Goal: Navigation & Orientation: Go to known website

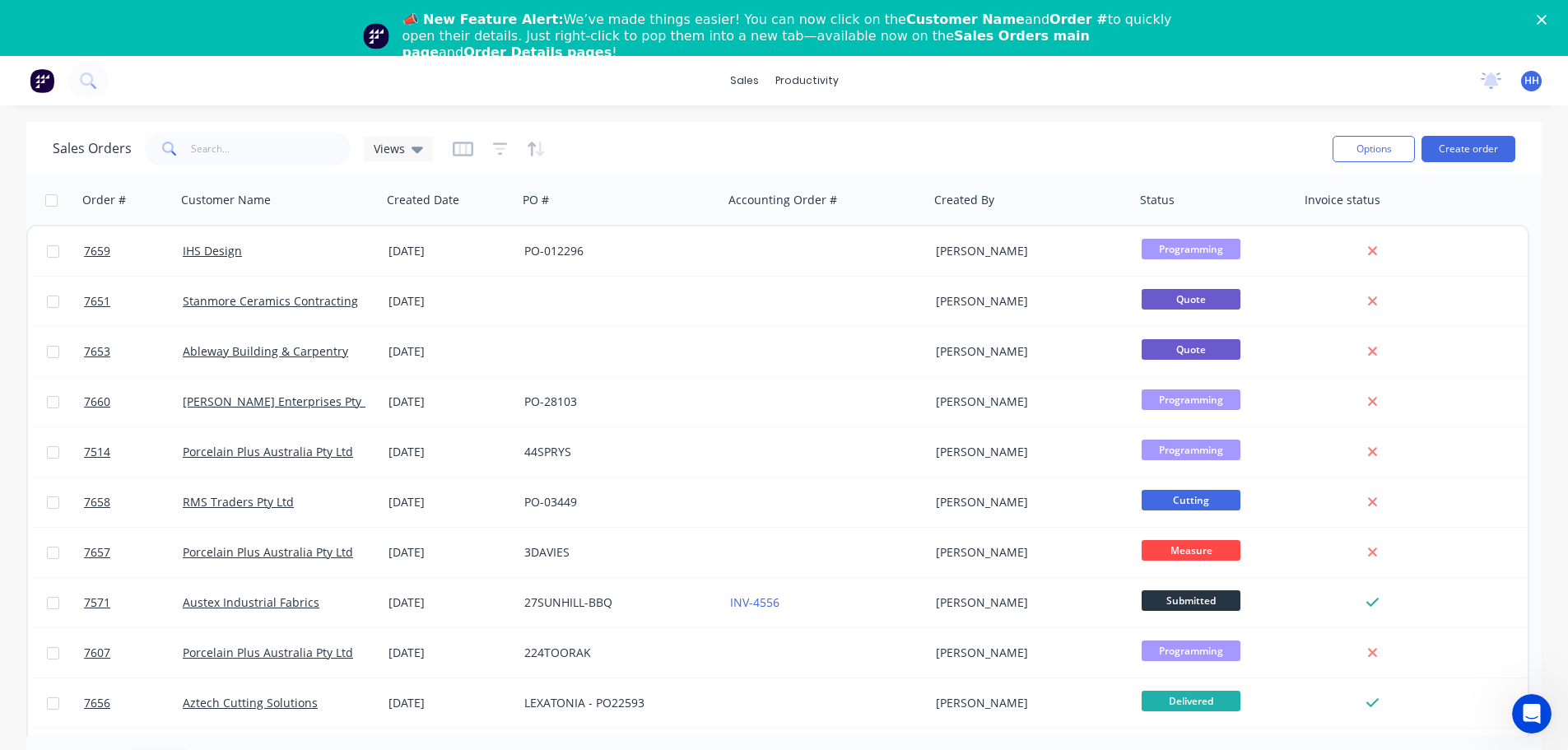
click at [1547, 16] on polygon "Close" at bounding box center [1541, 19] width 10 height 10
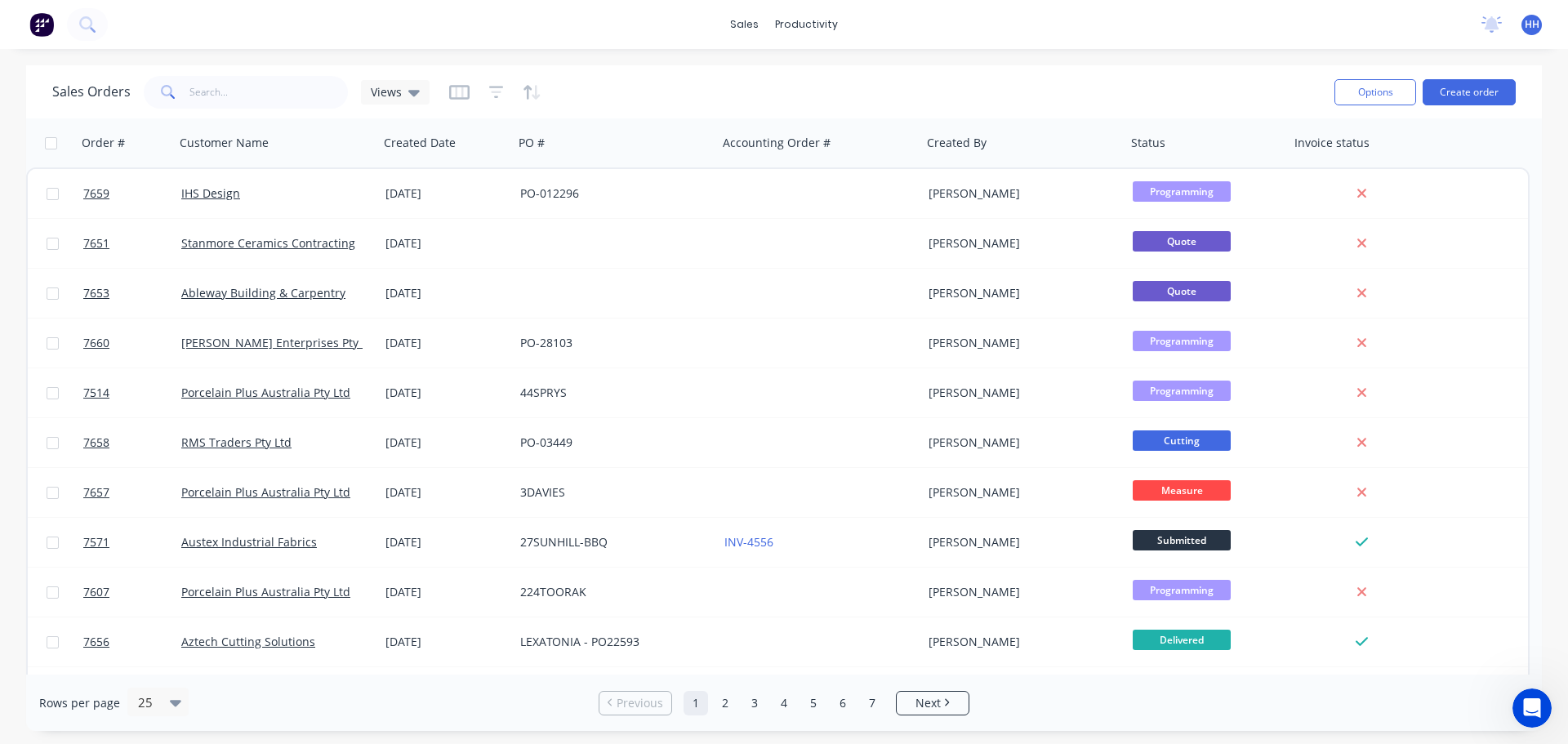
click at [1525, 28] on span "HH" at bounding box center [1532, 25] width 15 height 15
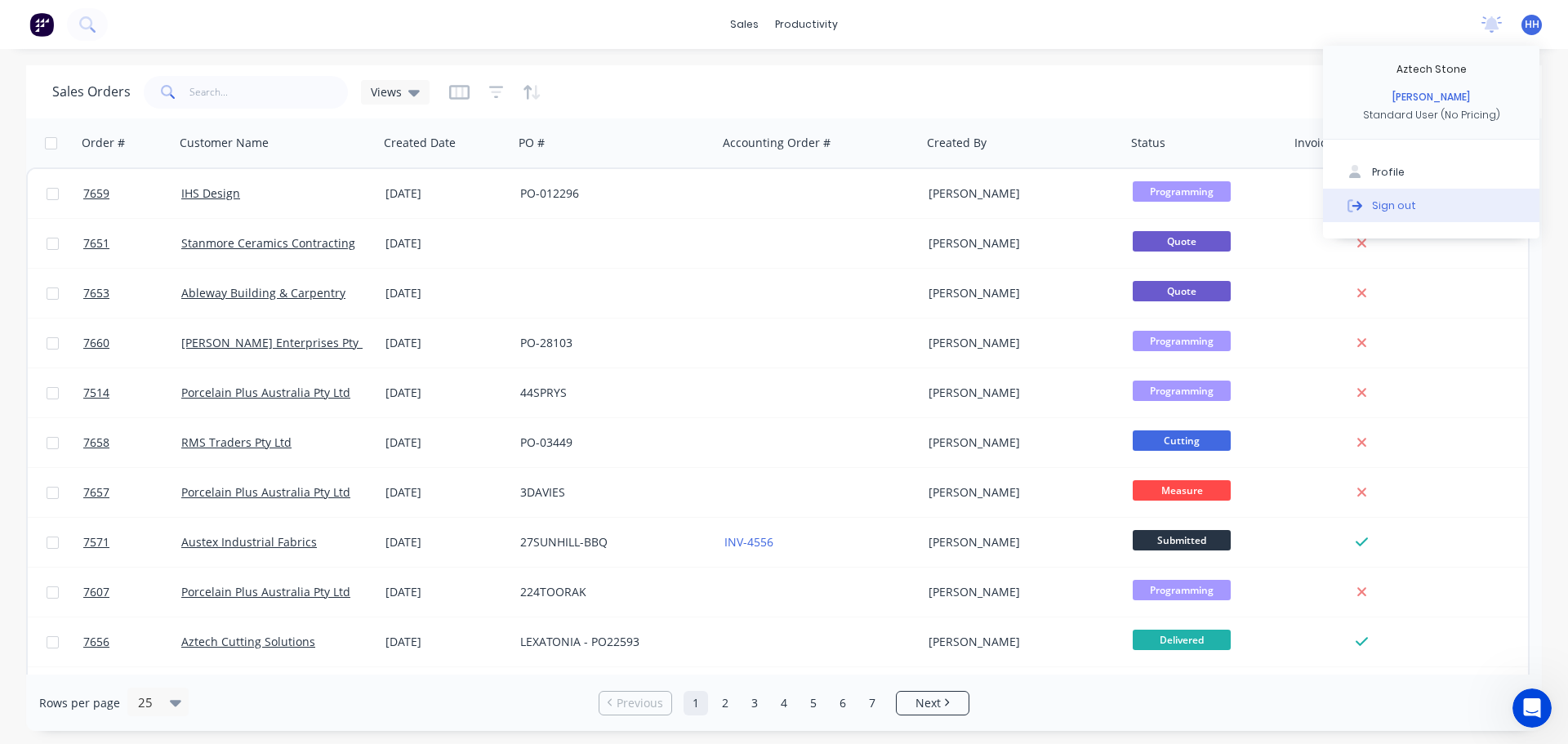
click at [1434, 207] on button "Sign out" at bounding box center [1431, 205] width 216 height 33
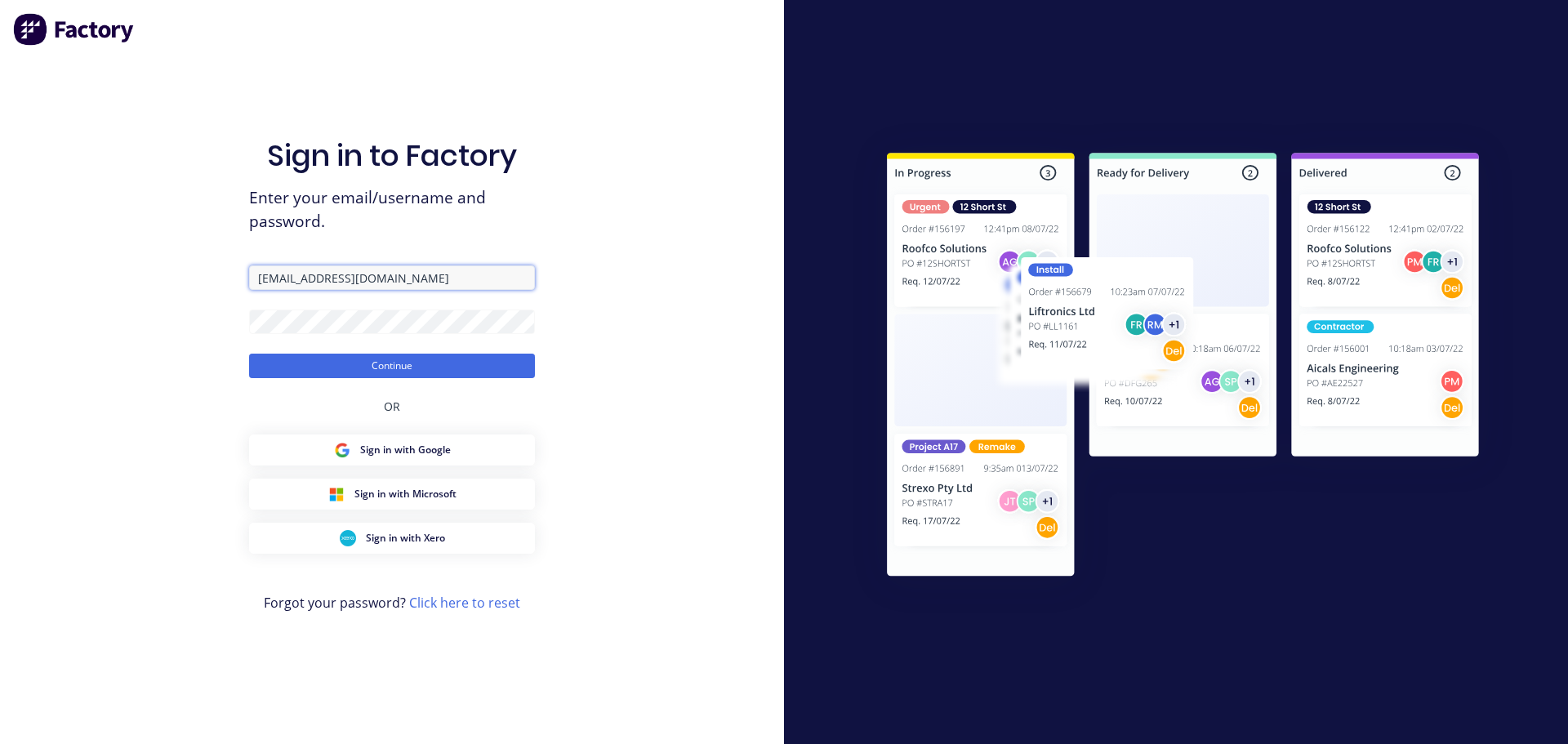
click at [332, 282] on input "[EMAIL_ADDRESS][DOMAIN_NAME]" at bounding box center [391, 277] width 286 height 25
drag, startPoint x: 325, startPoint y: 278, endPoint x: 105, endPoint y: 280, distance: 220.0
click at [109, 280] on div "Sign in to Factory Enter your email/username and password. [EMAIL_ADDRESS][DOMA…" at bounding box center [391, 372] width 784 height 744
drag, startPoint x: 508, startPoint y: 281, endPoint x: 400, endPoint y: 293, distance: 108.7
click at [400, 293] on form "[EMAIL_ADDRESS][DOMAIN_NAME] Continue" at bounding box center [391, 322] width 286 height 113
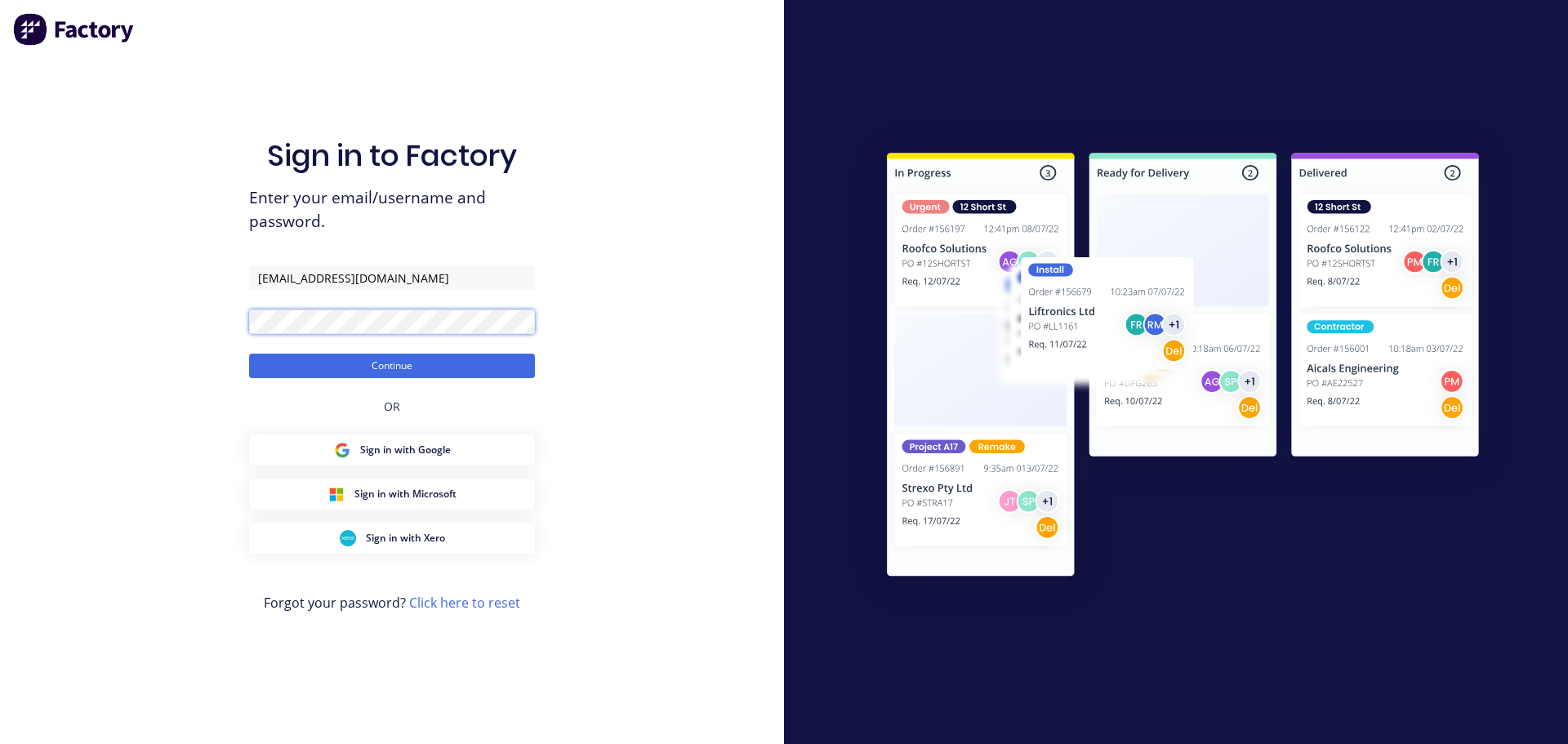
click at [30, 264] on div "Sign in to Factory Enter your email/username and password. [EMAIL_ADDRESS][DOMA…" at bounding box center [391, 372] width 784 height 744
click at [296, 383] on div "Sign in to Factory Enter your email/username and password. [EMAIL_ADDRESS][DOMA…" at bounding box center [391, 388] width 286 height 686
click at [296, 357] on button "Continue" at bounding box center [391, 365] width 286 height 25
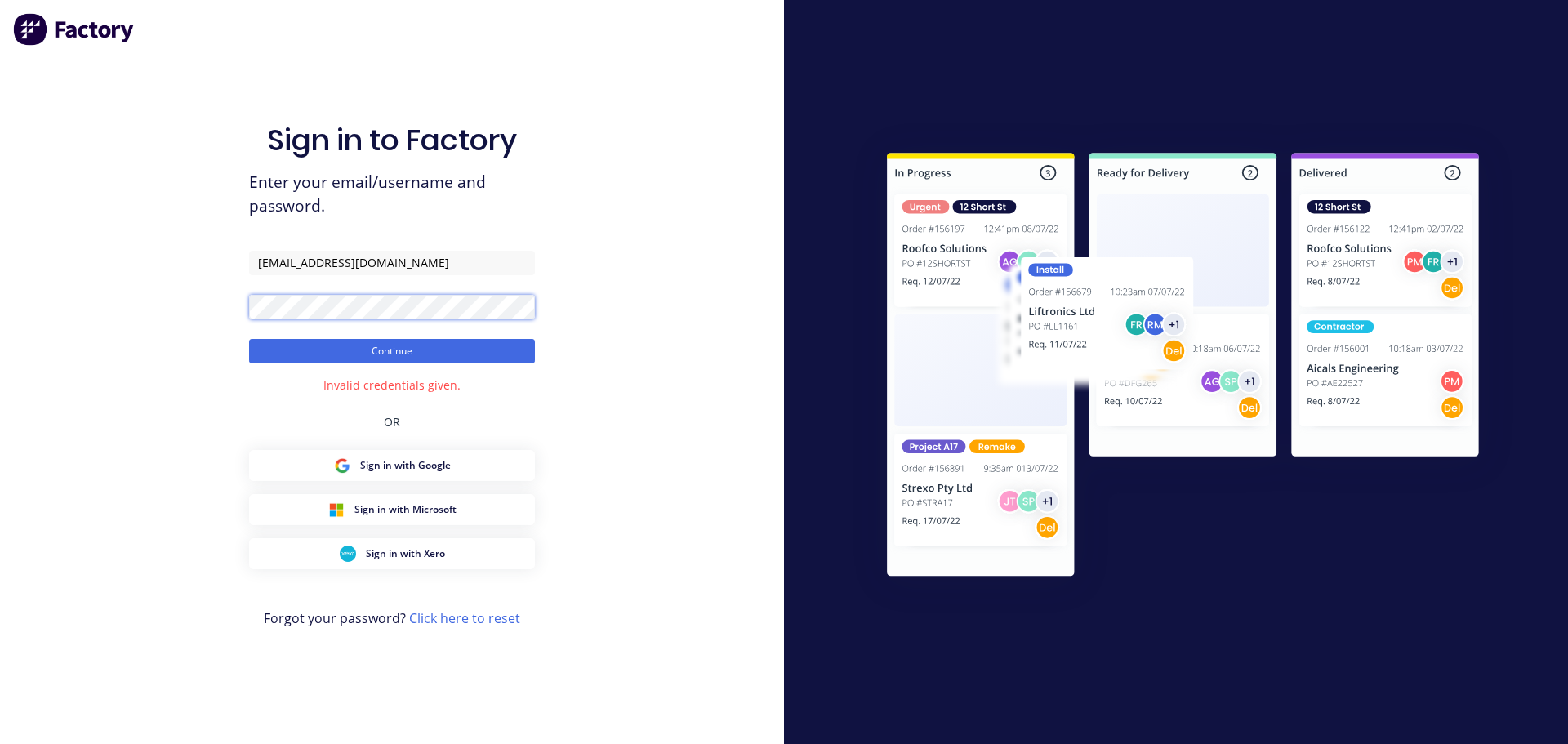
click at [36, 315] on div "Sign in to Factory Enter your email/username and password. [EMAIL_ADDRESS][DOMA…" at bounding box center [391, 372] width 784 height 744
click at [398, 261] on input "[EMAIL_ADDRESS][DOMAIN_NAME]" at bounding box center [391, 263] width 286 height 25
type input "[EMAIL_ADDRESS][DOMAIN_NAME]"
click at [347, 353] on button "Continue" at bounding box center [391, 351] width 286 height 25
